Goal: Task Accomplishment & Management: Use online tool/utility

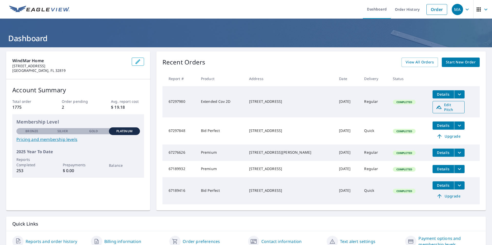
click at [451, 104] on span "Edit Pitch" at bounding box center [448, 107] width 25 height 10
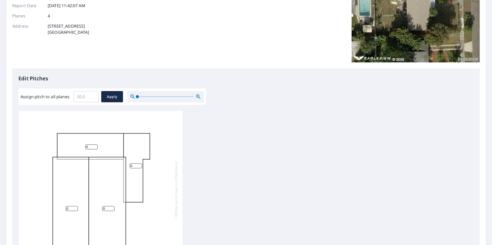
scroll to position [97, 0]
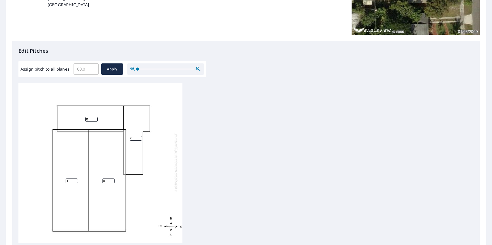
click at [74, 179] on input "1" at bounding box center [72, 181] width 12 height 5
type input "2"
click at [74, 179] on input "2" at bounding box center [72, 181] width 12 height 5
click at [108, 179] on input "0" at bounding box center [108, 181] width 12 height 5
click at [113, 179] on input "1" at bounding box center [108, 181] width 12 height 5
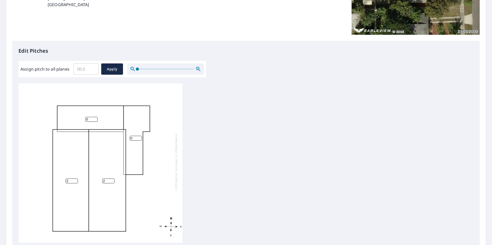
type input "2"
click at [113, 179] on input "2" at bounding box center [108, 181] width 12 height 5
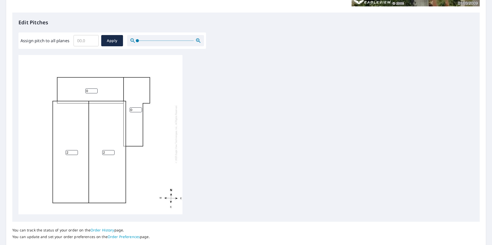
scroll to position [128, 0]
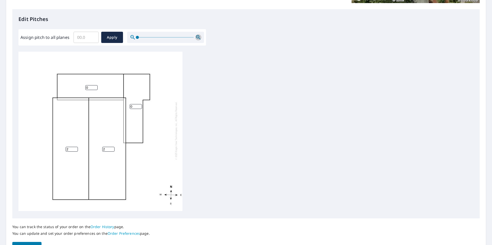
click at [197, 37] on icon "button" at bounding box center [198, 37] width 6 height 6
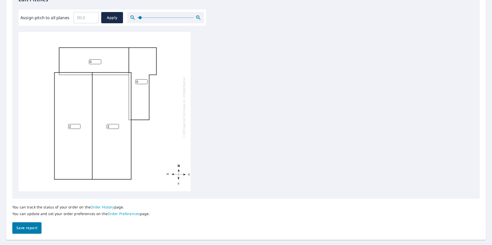
scroll to position [160, 0]
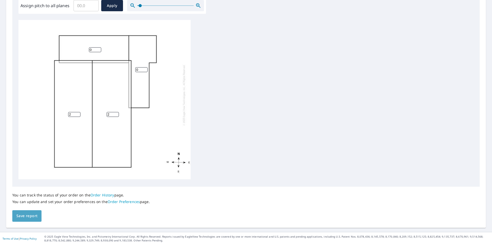
click at [29, 218] on span "Save report" at bounding box center [26, 216] width 21 height 6
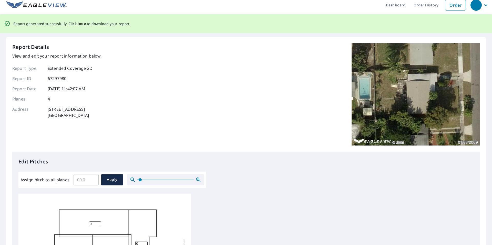
scroll to position [0, 0]
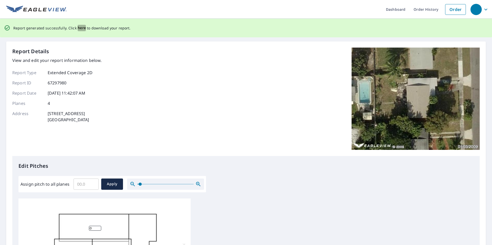
click at [79, 28] on span "here" at bounding box center [82, 28] width 8 height 6
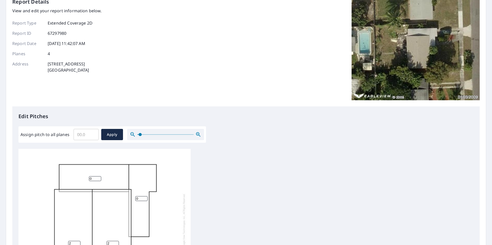
scroll to position [85, 0]
